Goal: Task Accomplishment & Management: Use online tool/utility

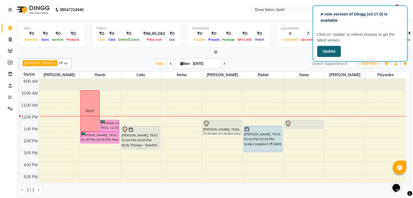
click at [332, 53] on button "Update" at bounding box center [329, 51] width 24 height 11
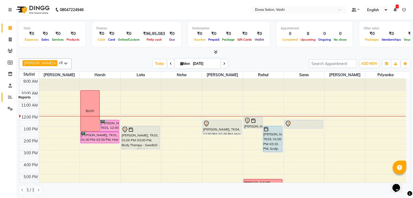
click at [9, 95] on icon at bounding box center [10, 97] width 4 height 4
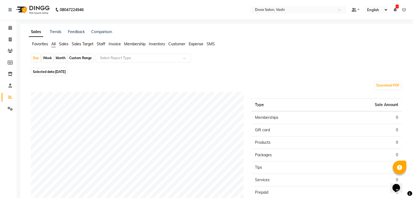
click at [65, 43] on span "Sales" at bounding box center [64, 44] width 10 height 5
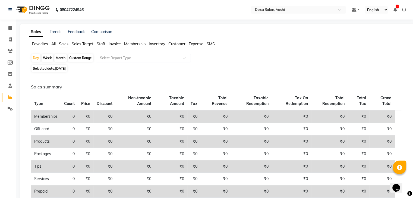
click at [48, 66] on span "Selected date: [DATE]" at bounding box center [49, 68] width 36 height 7
select select "9"
select select "2025"
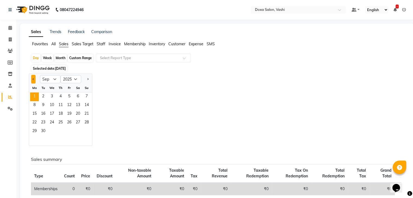
click at [32, 78] on button "Previous month" at bounding box center [33, 79] width 4 height 9
select select "8"
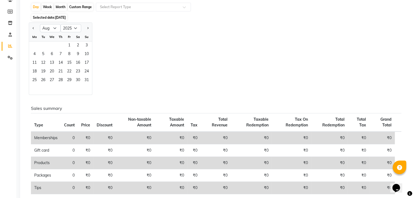
scroll to position [54, 0]
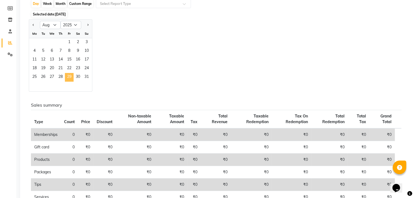
click at [70, 77] on span "29" at bounding box center [69, 77] width 9 height 9
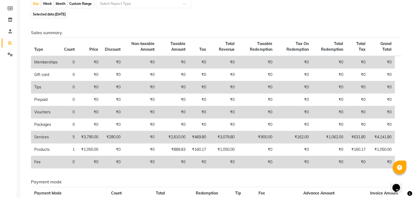
click at [59, 12] on span "[DATE]" at bounding box center [60, 14] width 11 height 4
select select "8"
select select "2025"
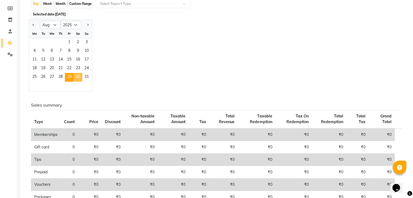
click at [79, 78] on span "30" at bounding box center [78, 77] width 9 height 9
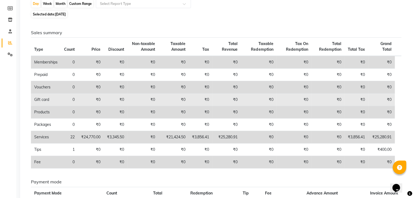
scroll to position [27, 0]
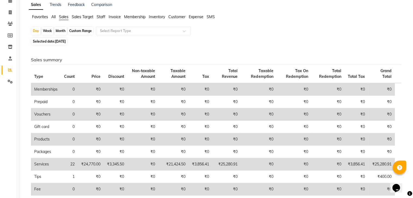
click at [53, 43] on span "Selected date: [DATE]" at bounding box center [49, 41] width 36 height 7
select select "8"
select select "2025"
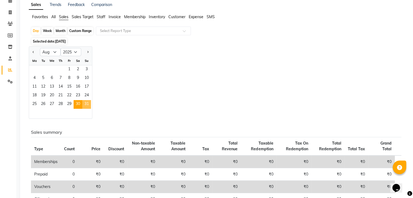
click at [89, 106] on span "31" at bounding box center [86, 104] width 9 height 9
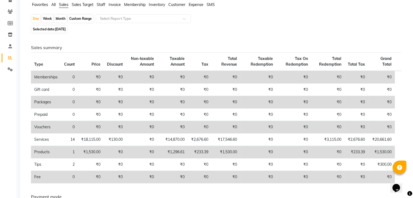
scroll to position [109, 0]
